Goal: Task Accomplishment & Management: Complete application form

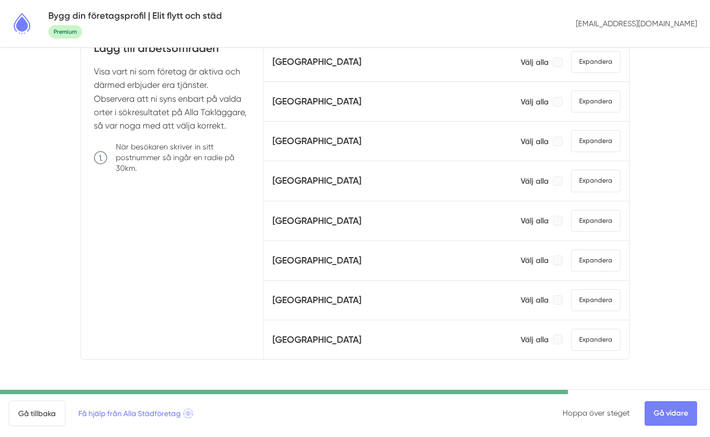
scroll to position [537, 0]
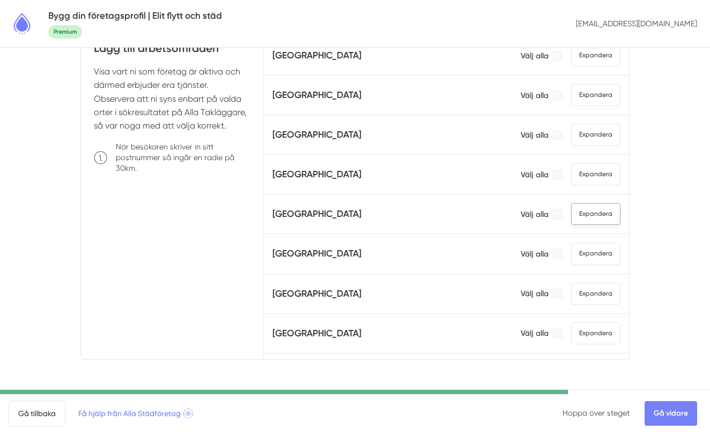
click at [584, 216] on span "Expandera" at bounding box center [595, 214] width 49 height 22
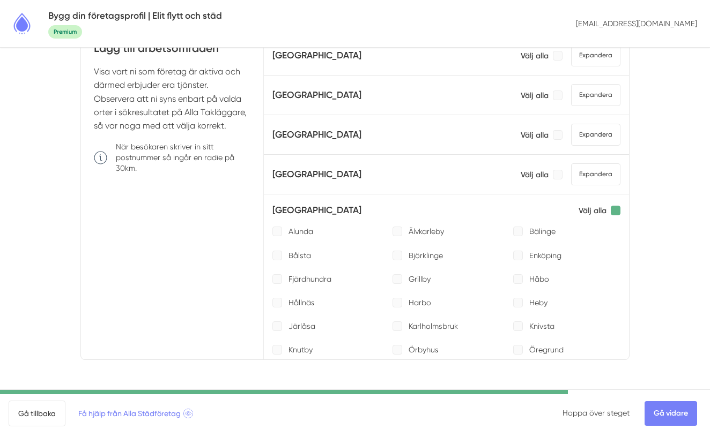
click at [615, 212] on div at bounding box center [616, 211] width 10 height 10
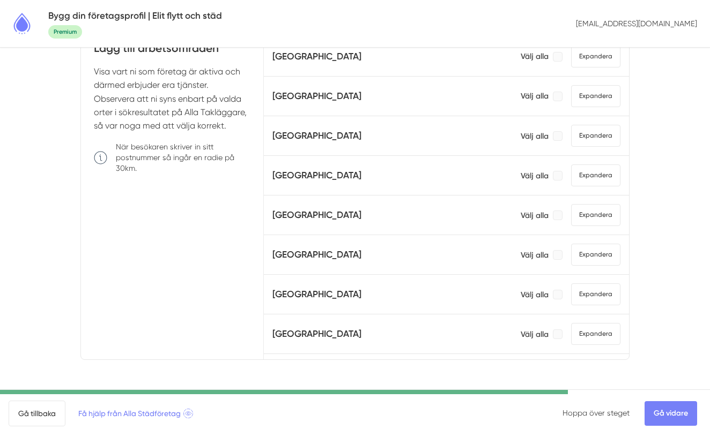
scroll to position [338, 0]
click at [593, 259] on span "Expandera" at bounding box center [595, 254] width 49 height 22
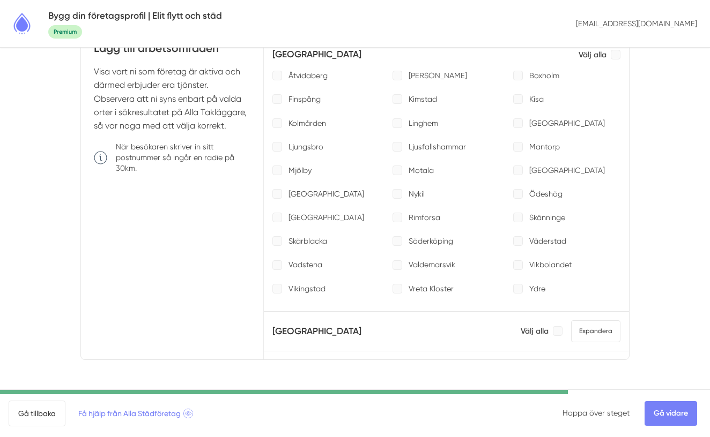
scroll to position [538, 0]
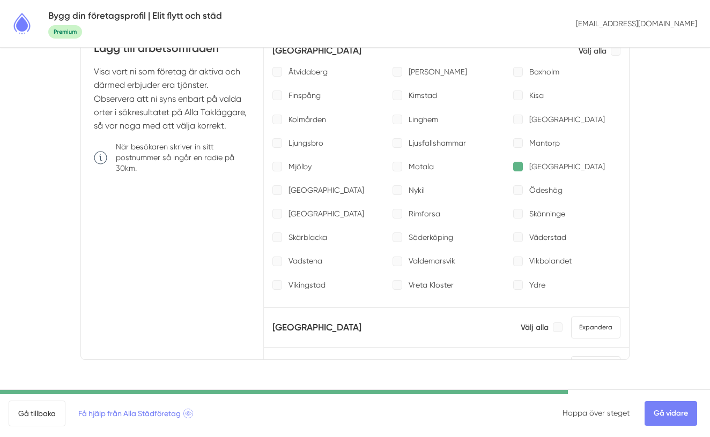
click at [518, 167] on div at bounding box center [518, 167] width 10 height 10
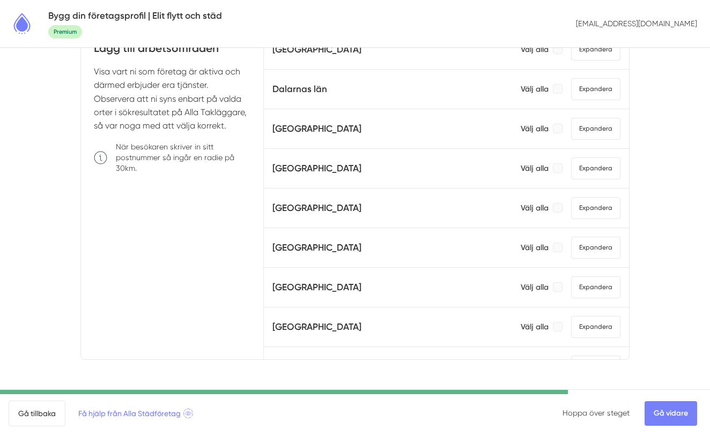
scroll to position [0, 0]
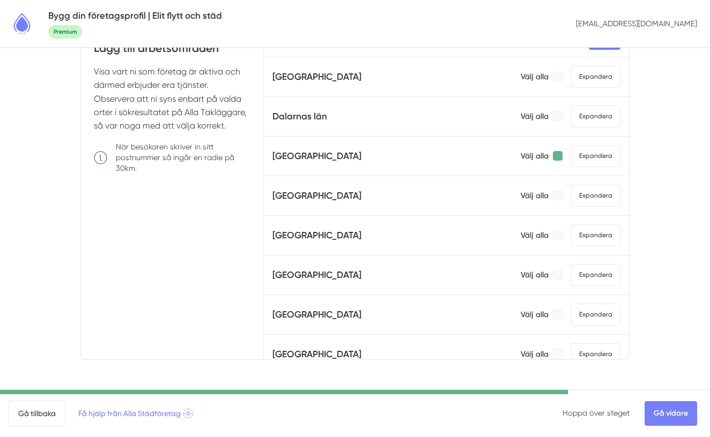
click at [558, 154] on div at bounding box center [558, 156] width 10 height 10
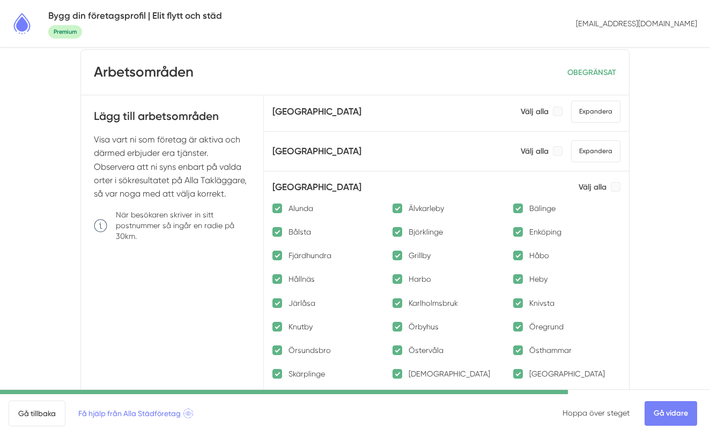
scroll to position [849, 0]
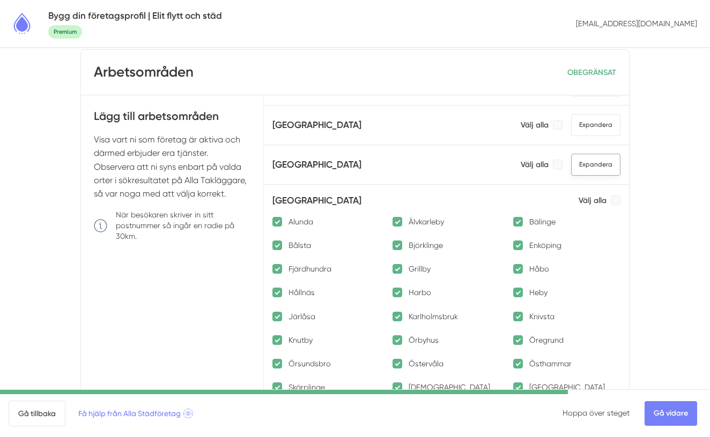
click at [589, 168] on span "Expandera" at bounding box center [595, 165] width 49 height 22
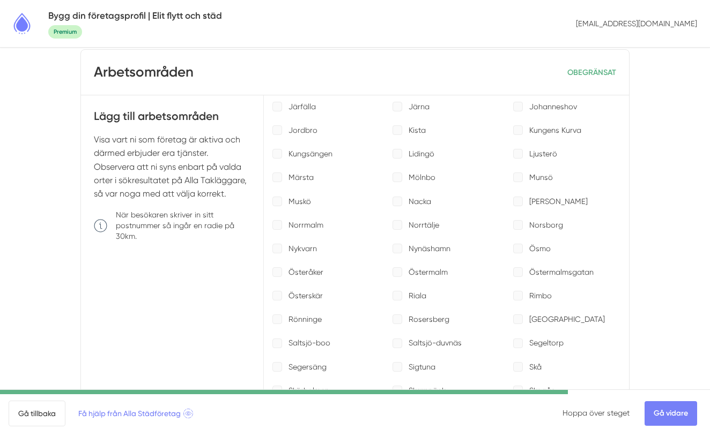
scroll to position [1250, 0]
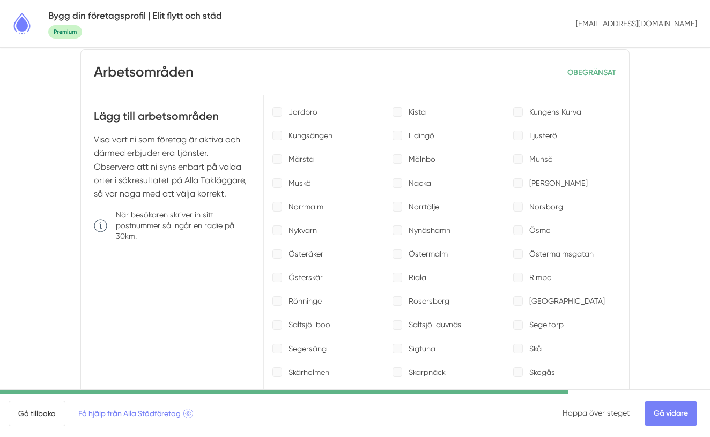
click at [296, 207] on p "Norrmalm" at bounding box center [305, 207] width 35 height 11
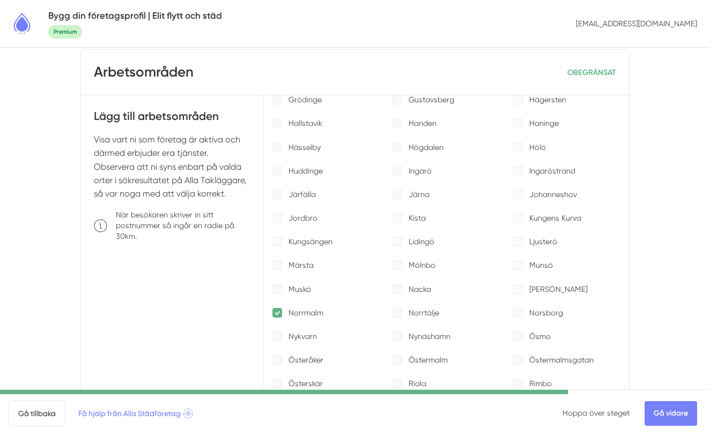
scroll to position [1168, 0]
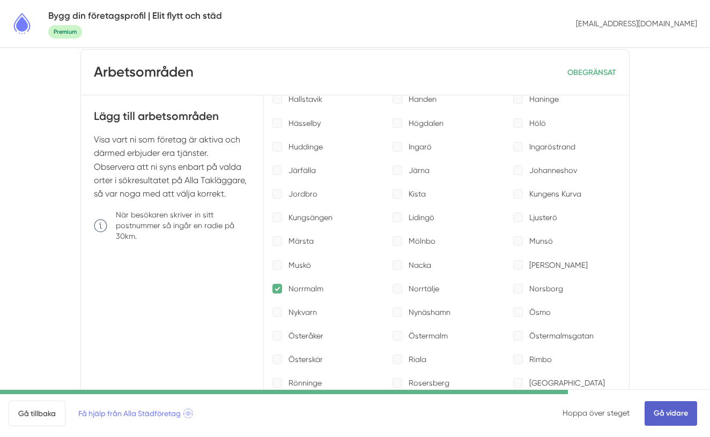
click at [671, 412] on link "Gå vidare" at bounding box center [670, 414] width 53 height 25
